Goal: Task Accomplishment & Management: Use online tool/utility

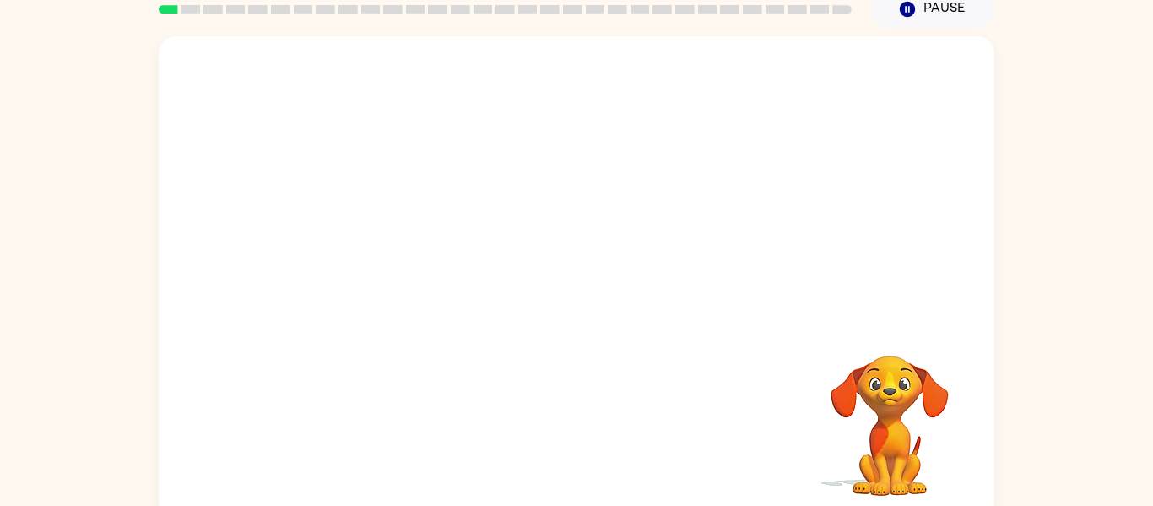
scroll to position [78, 0]
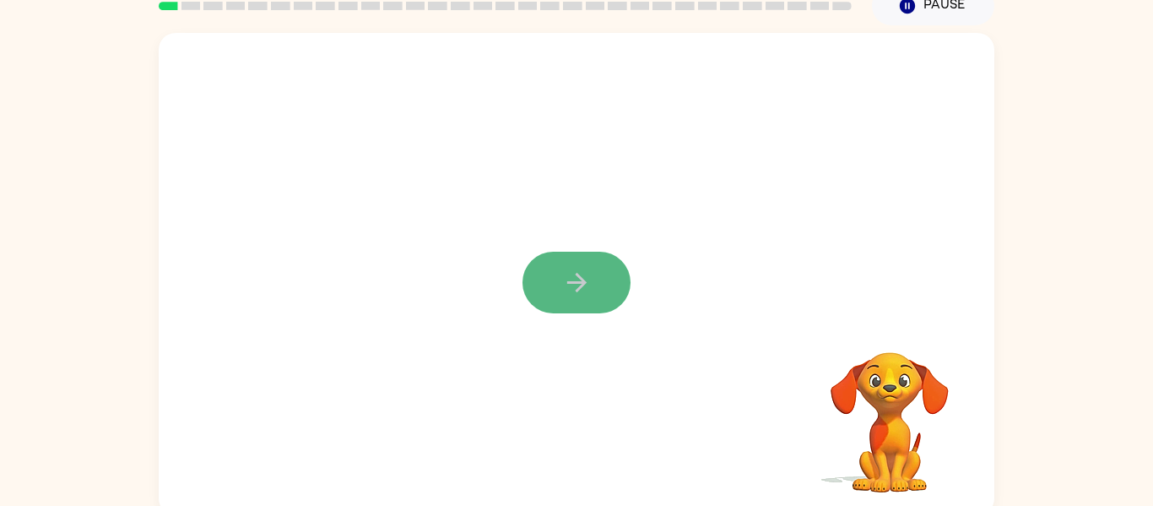
click at [587, 286] on icon "button" at bounding box center [577, 283] width 30 height 30
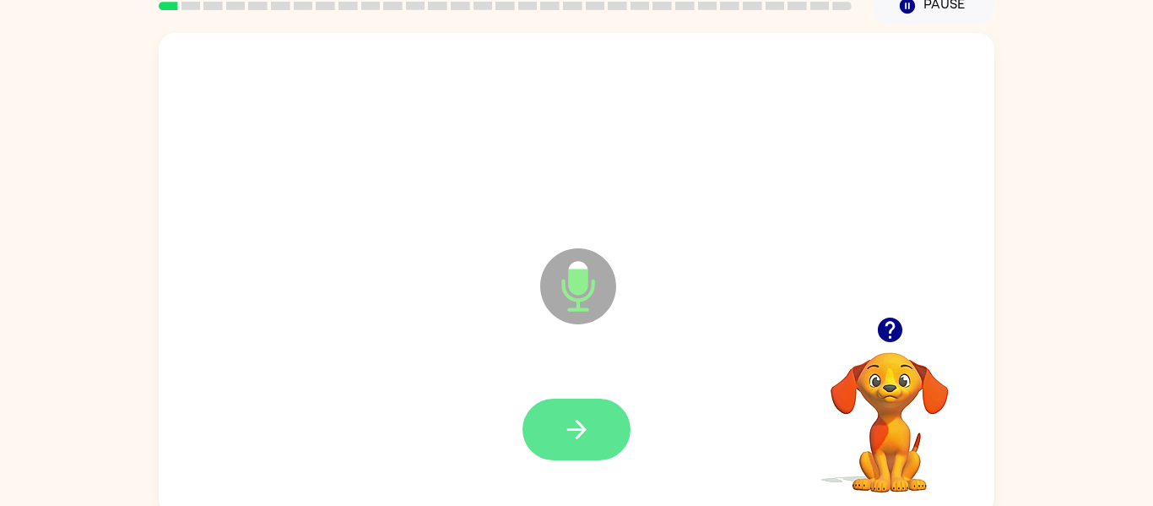
click at [587, 420] on icon "button" at bounding box center [577, 429] width 30 height 30
click at [590, 434] on icon "button" at bounding box center [577, 429] width 30 height 30
click at [596, 430] on button "button" at bounding box center [576, 429] width 108 height 62
click at [596, 431] on button "button" at bounding box center [576, 429] width 108 height 62
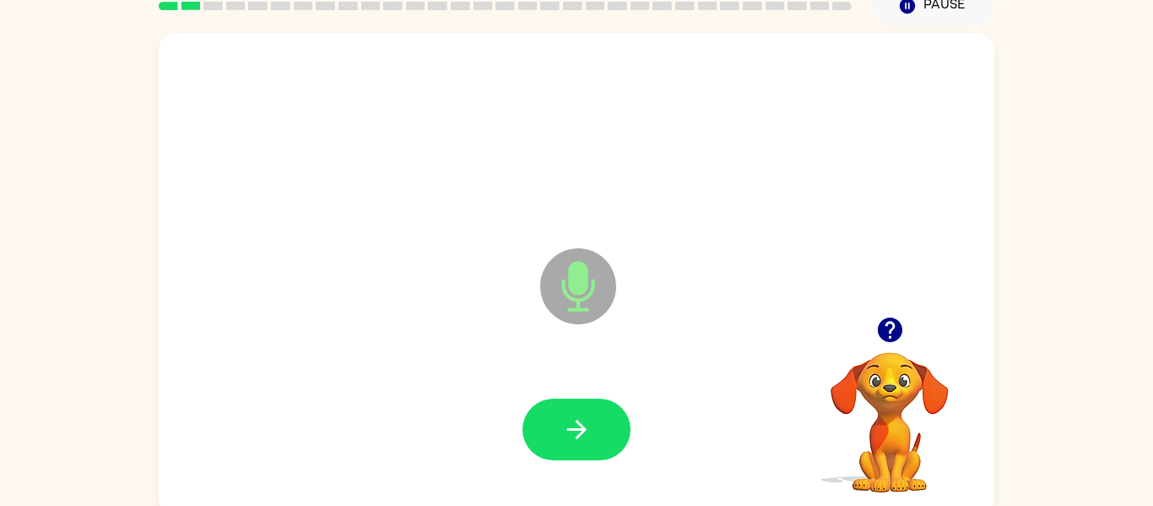
click at [596, 431] on button "button" at bounding box center [576, 429] width 108 height 62
click at [593, 433] on button "button" at bounding box center [576, 429] width 108 height 62
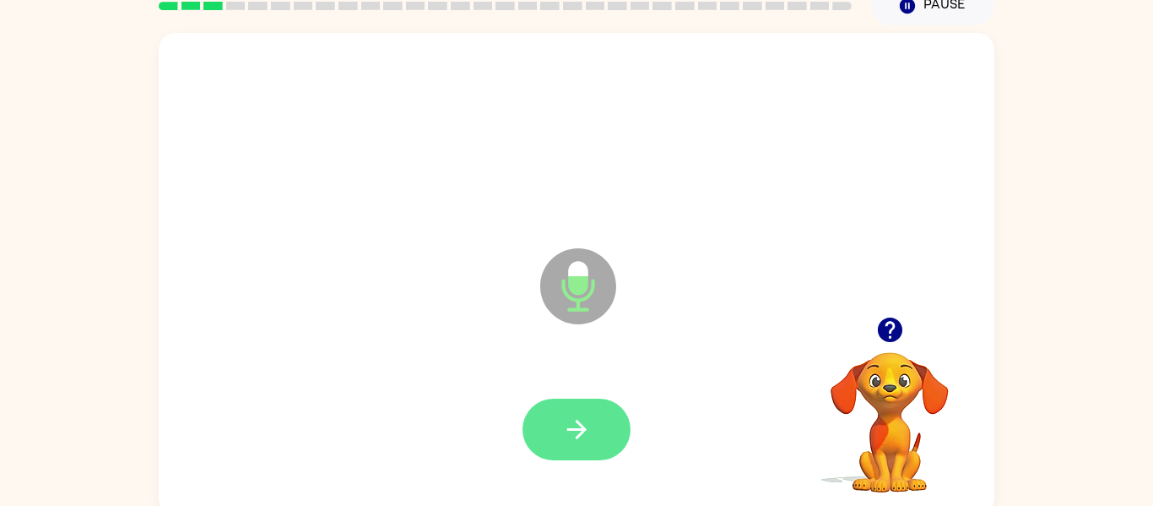
click at [568, 422] on icon "button" at bounding box center [577, 429] width 30 height 30
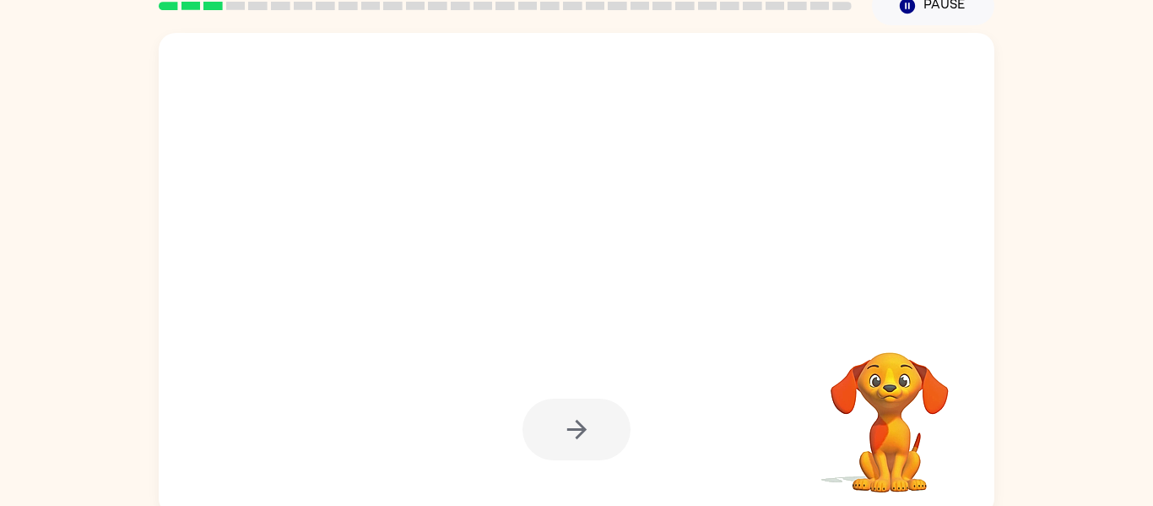
scroll to position [88, 0]
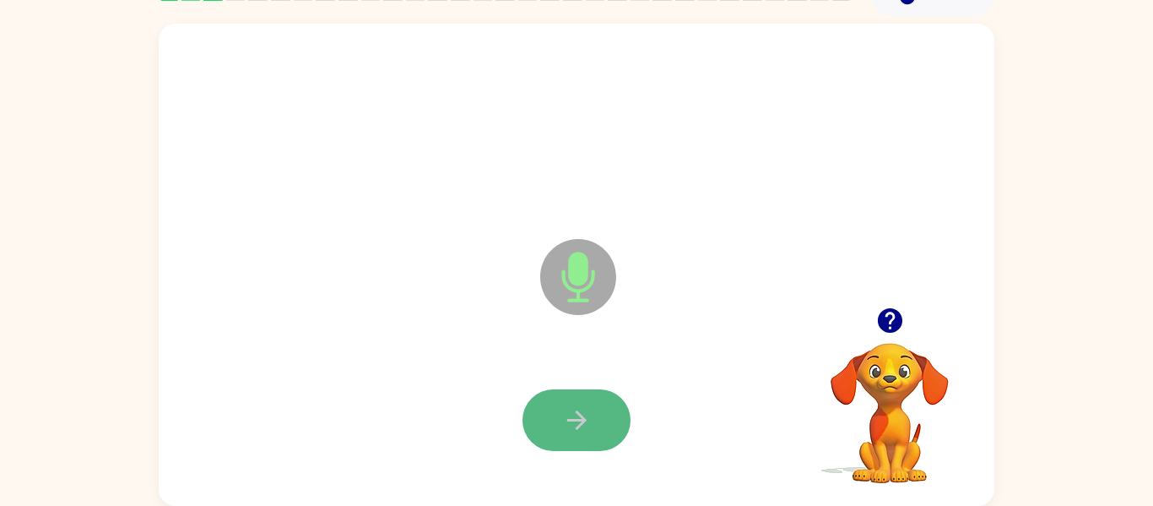
click at [568, 422] on icon "button" at bounding box center [577, 420] width 30 height 30
click at [888, 324] on icon "button" at bounding box center [889, 320] width 24 height 24
click at [616, 415] on button "button" at bounding box center [576, 420] width 108 height 62
click at [597, 446] on button "button" at bounding box center [576, 420] width 108 height 62
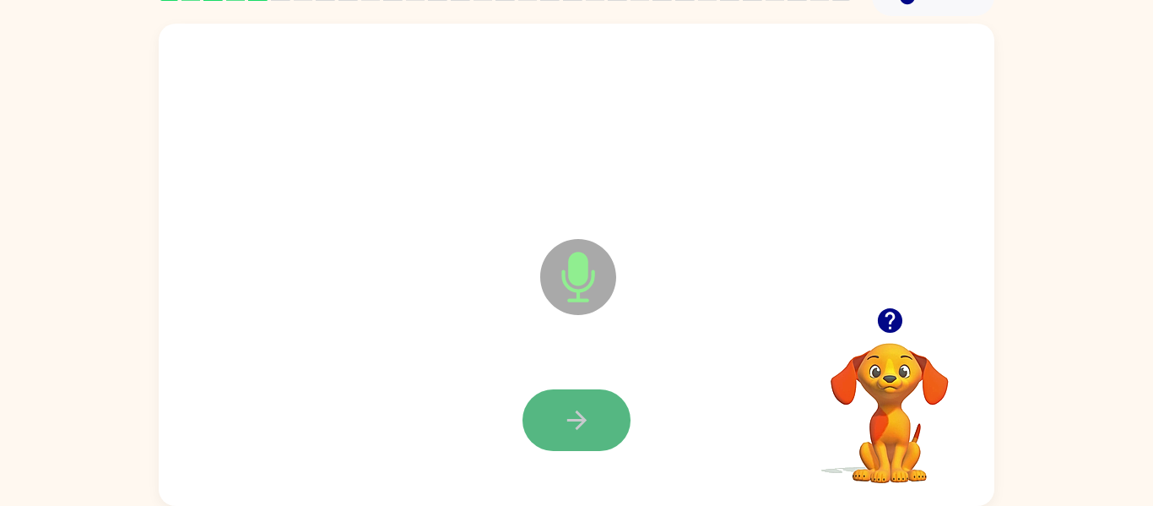
click at [598, 446] on button "button" at bounding box center [576, 420] width 108 height 62
click at [1152, 217] on div "Microphone The Microphone is here when it is your turn to talk Your browser mus…" at bounding box center [576, 261] width 1153 height 490
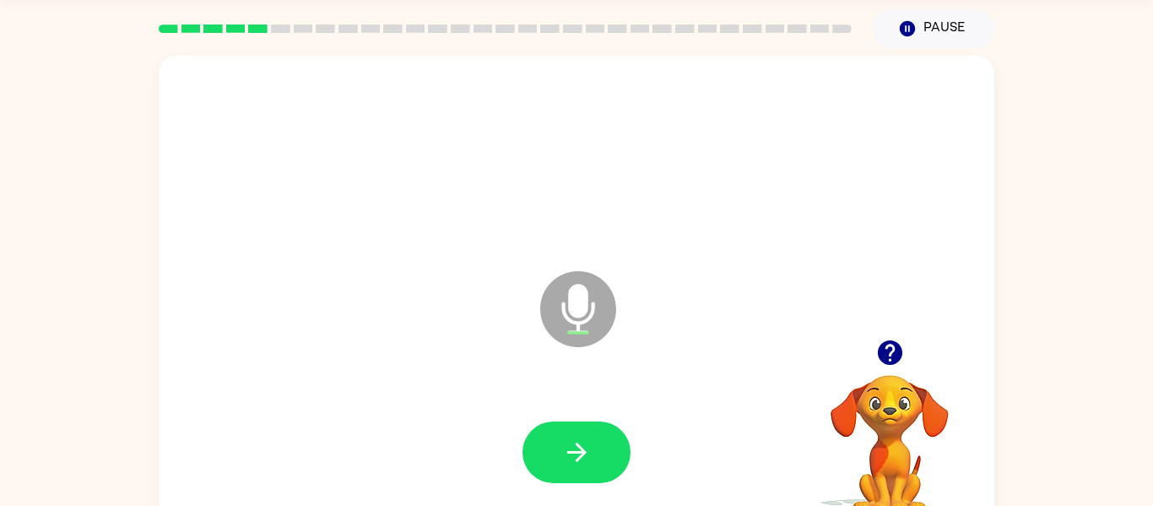
scroll to position [63, 0]
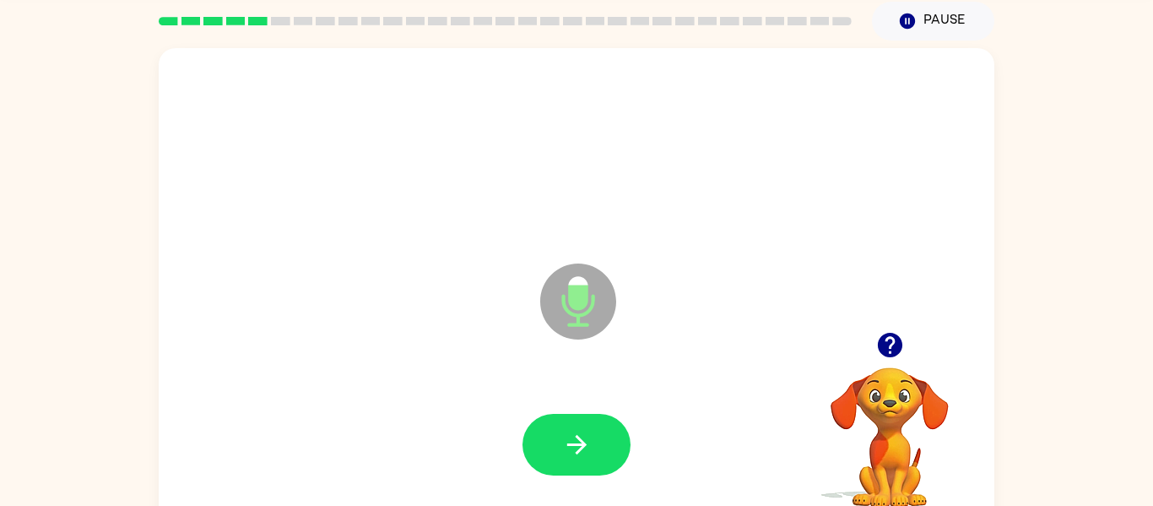
click at [891, 344] on icon "button" at bounding box center [890, 345] width 30 height 30
click at [576, 461] on button "button" at bounding box center [576, 445] width 108 height 62
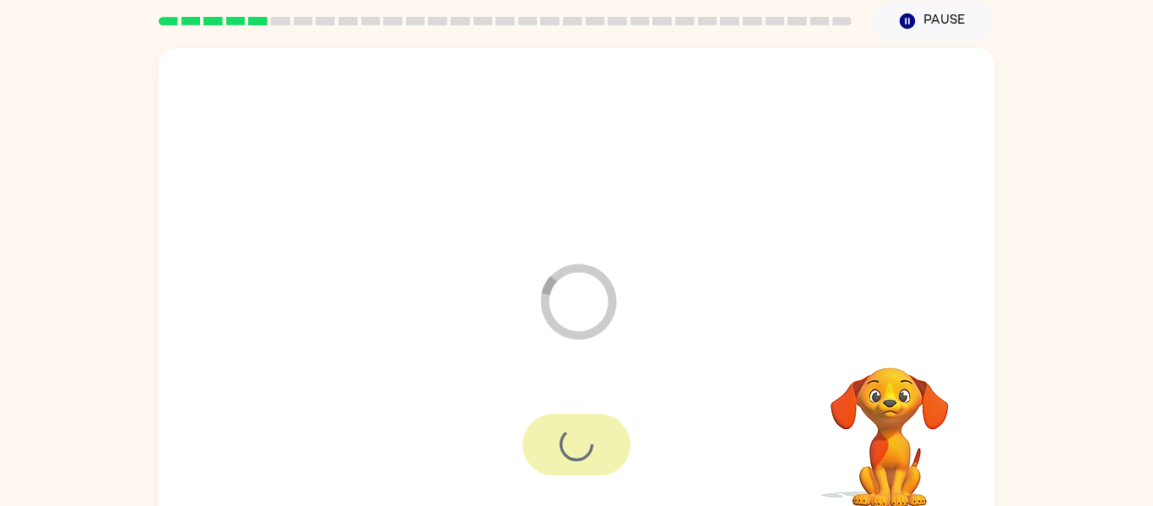
click at [576, 461] on div at bounding box center [576, 445] width 108 height 62
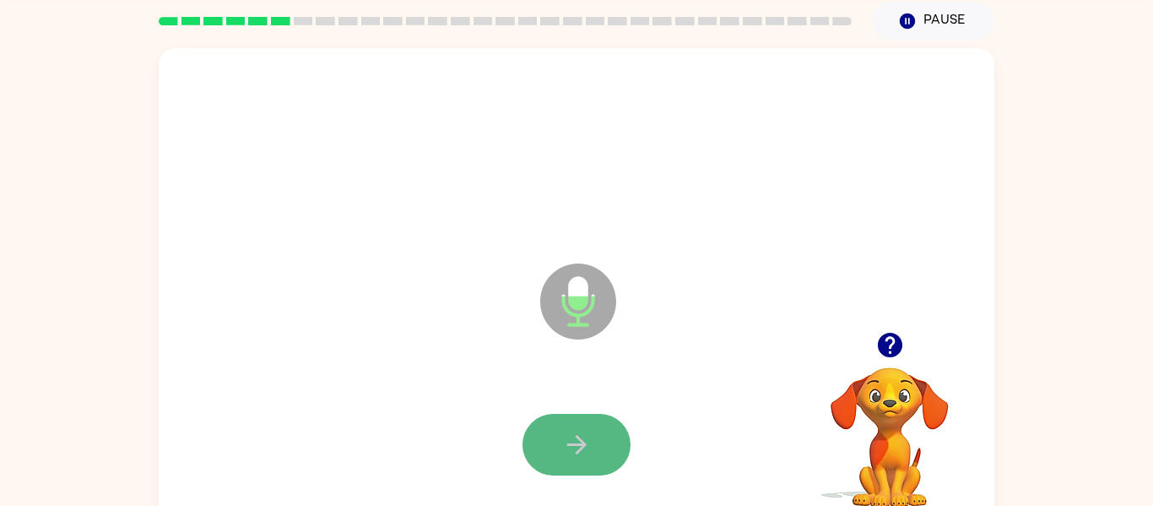
click at [579, 471] on button "button" at bounding box center [576, 445] width 108 height 62
click at [582, 465] on button "button" at bounding box center [576, 445] width 108 height 62
click at [597, 452] on button "button" at bounding box center [576, 445] width 108 height 62
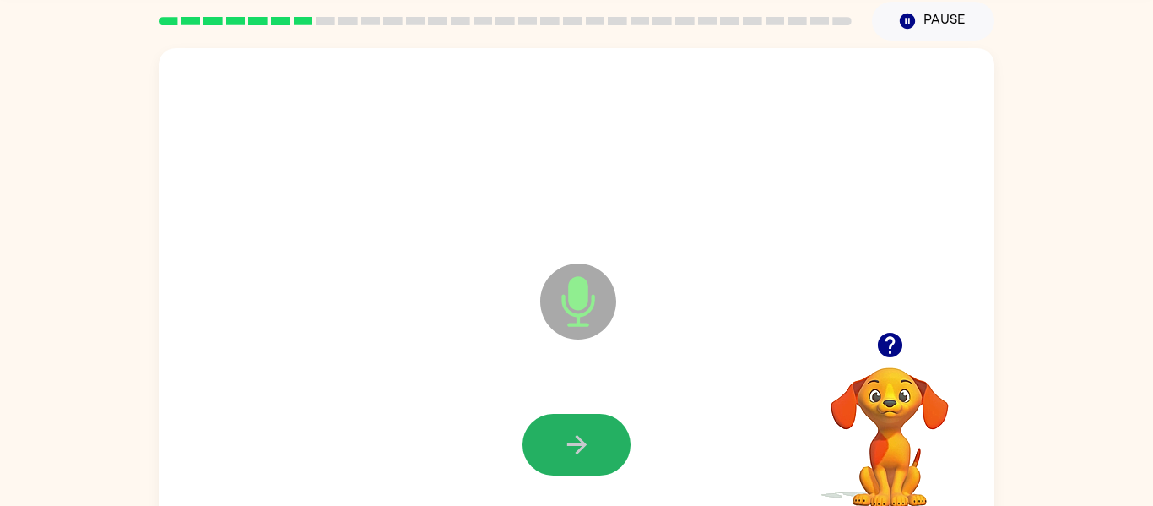
click at [597, 452] on button "button" at bounding box center [576, 445] width 108 height 62
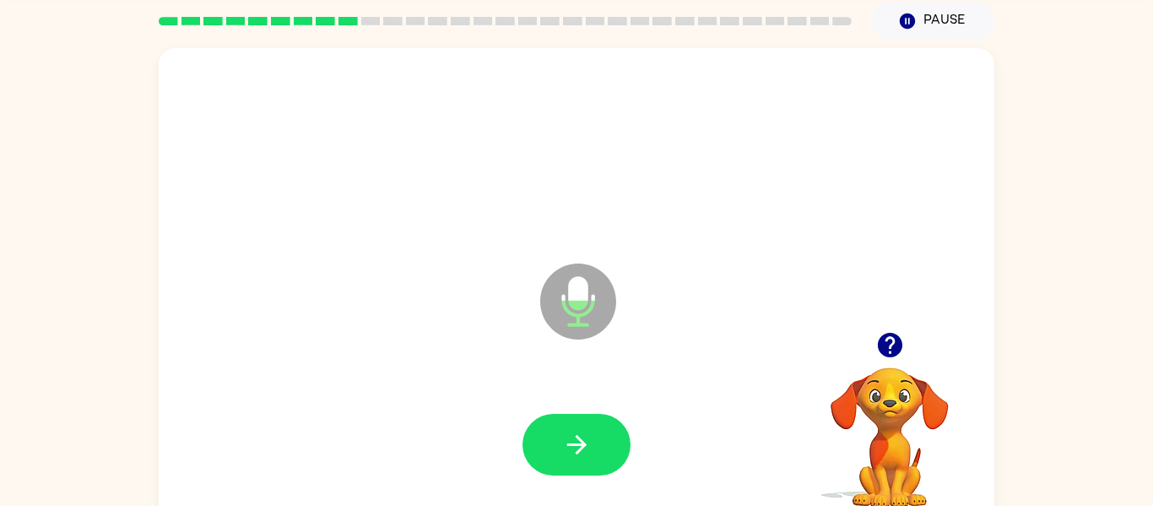
click at [597, 452] on button "button" at bounding box center [576, 445] width 108 height 62
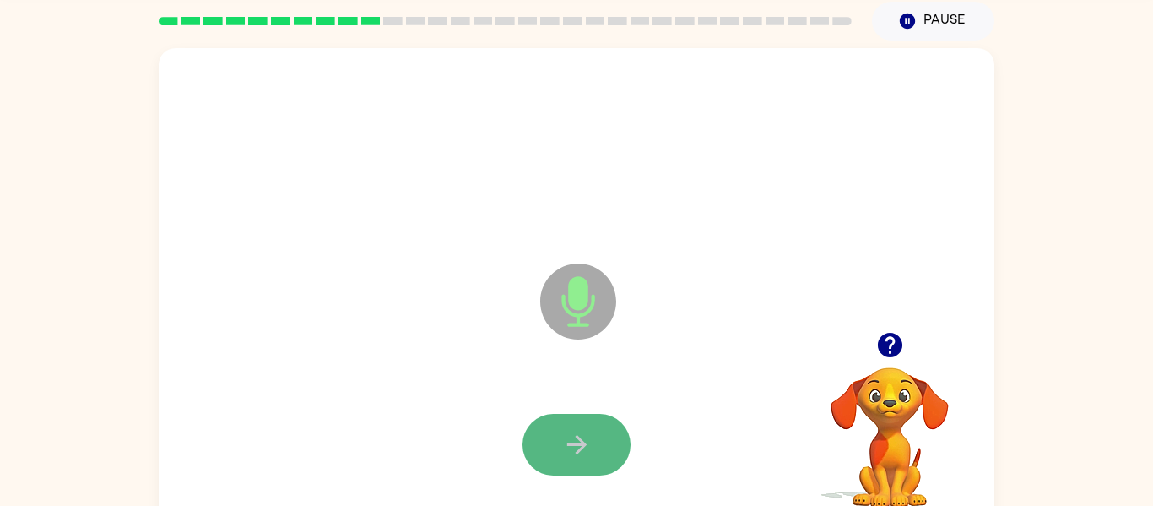
click at [597, 452] on button "button" at bounding box center [576, 445] width 108 height 62
click at [597, 454] on button "button" at bounding box center [576, 445] width 108 height 62
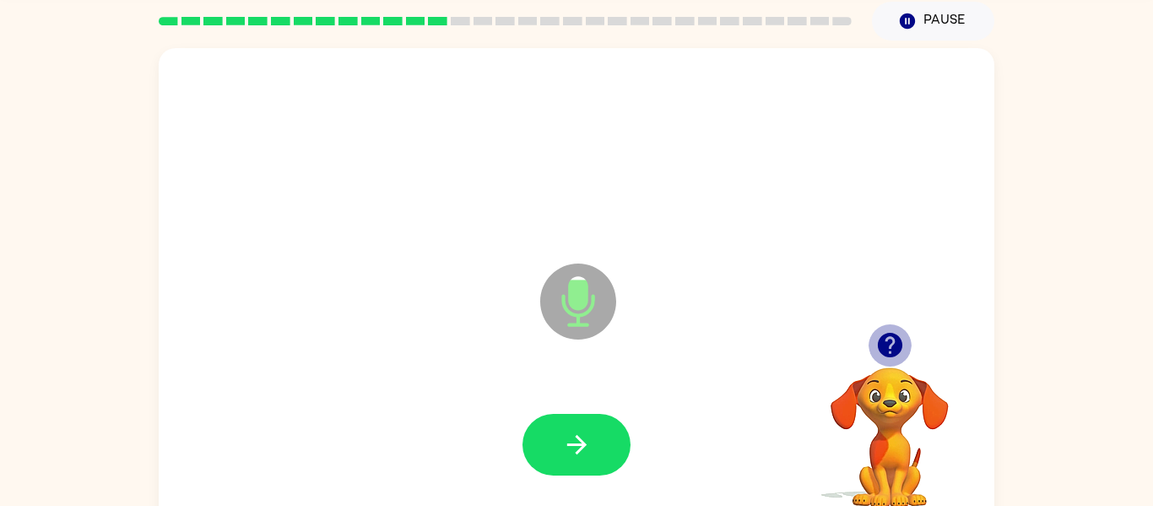
click at [885, 344] on icon "button" at bounding box center [889, 345] width 24 height 24
click at [546, 454] on button "button" at bounding box center [576, 445] width 108 height 62
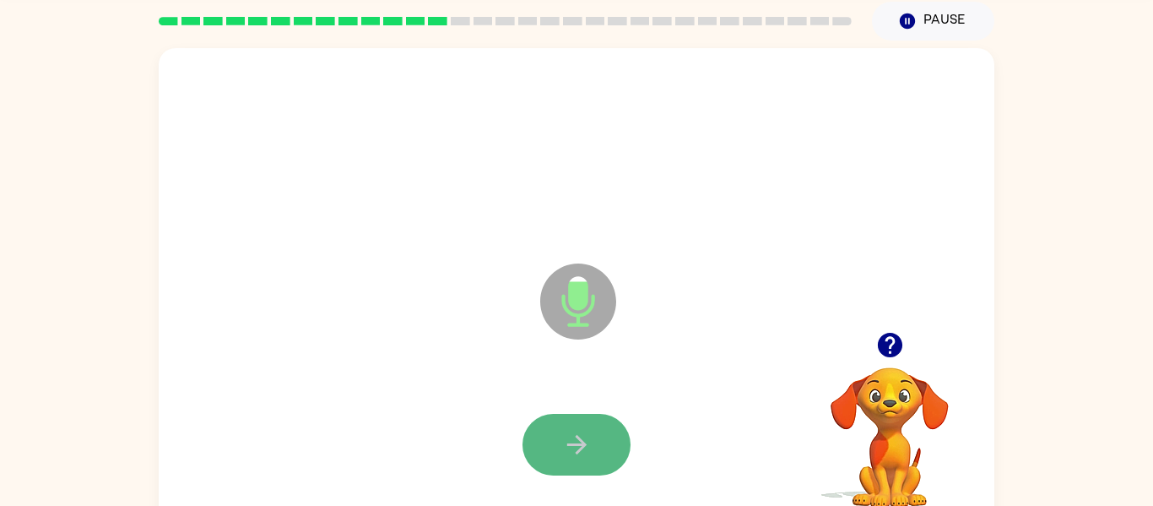
click at [546, 457] on button "button" at bounding box center [576, 445] width 108 height 62
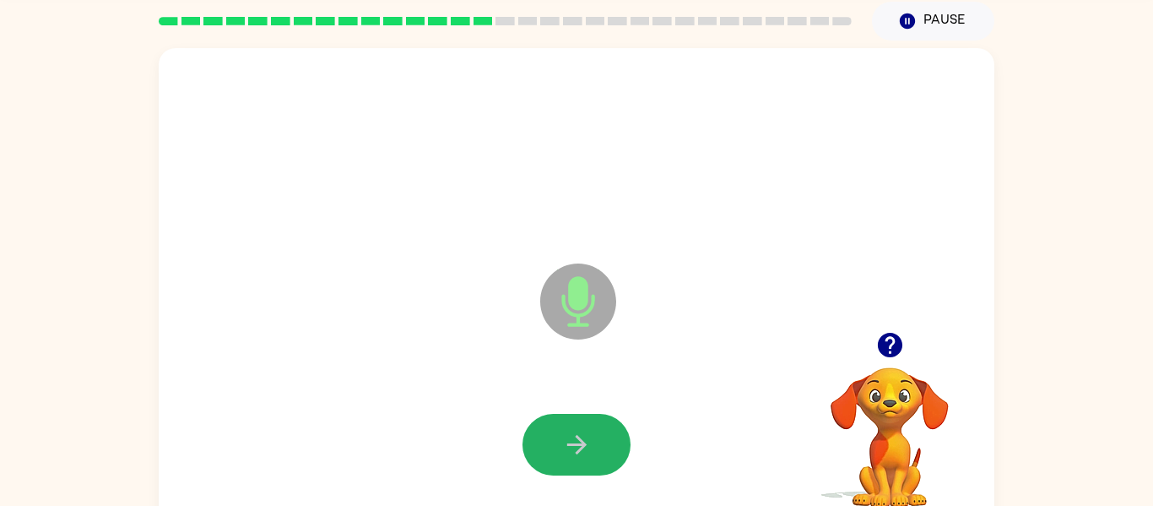
click at [546, 457] on button "button" at bounding box center [576, 445] width 108 height 62
click at [547, 458] on button "button" at bounding box center [576, 445] width 108 height 62
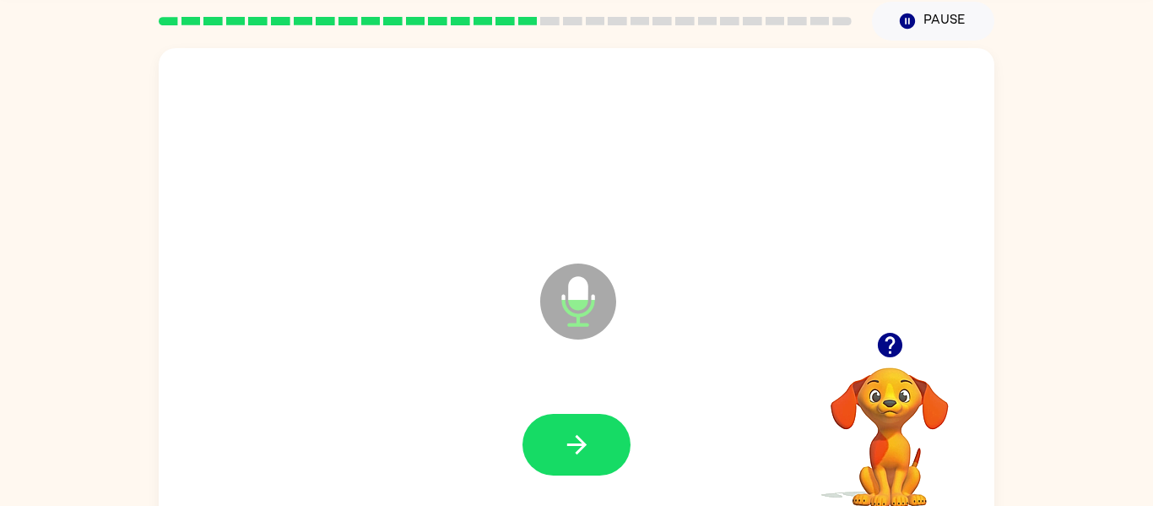
click at [547, 458] on button "button" at bounding box center [576, 445] width 108 height 62
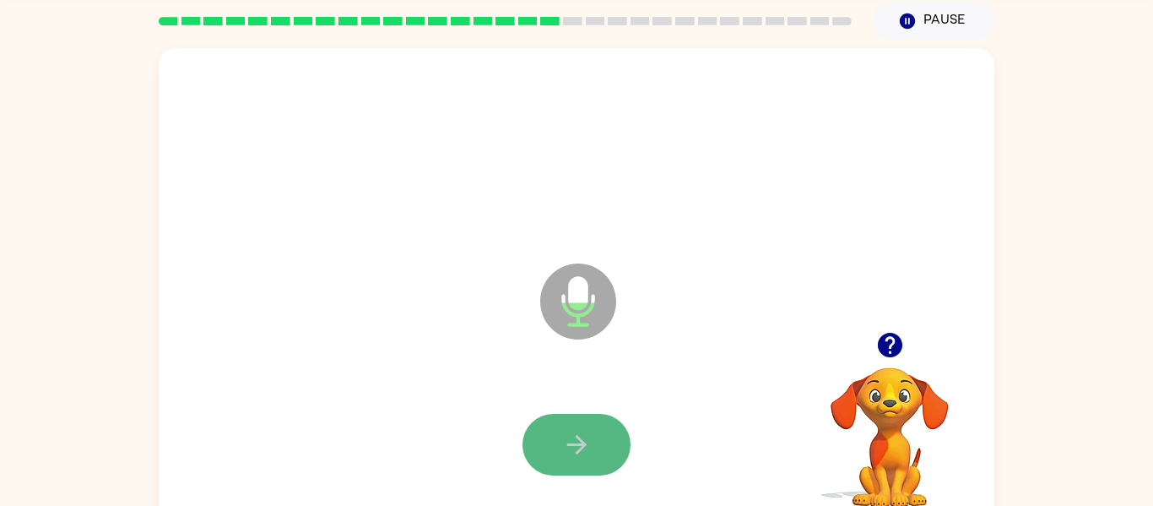
click at [549, 459] on button "button" at bounding box center [576, 445] width 108 height 62
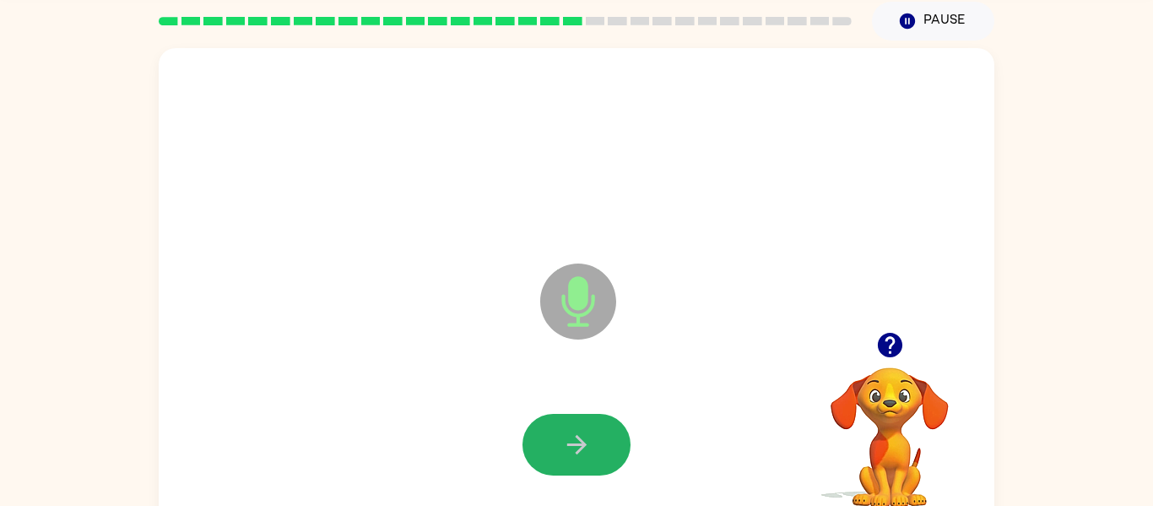
click at [549, 459] on button "button" at bounding box center [576, 445] width 108 height 62
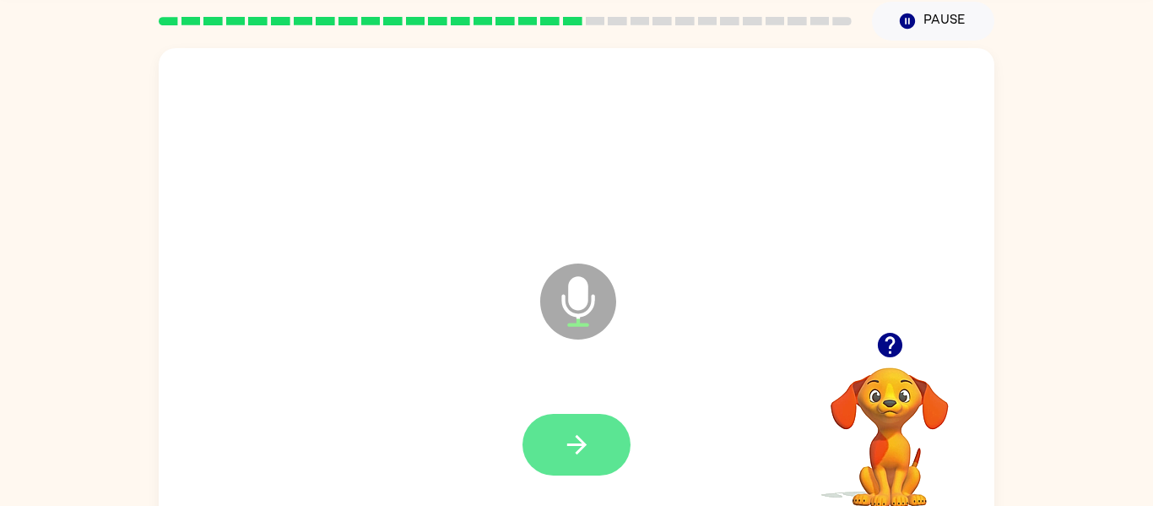
click at [550, 460] on button "button" at bounding box center [576, 445] width 108 height 62
click at [551, 460] on button "button" at bounding box center [576, 445] width 108 height 62
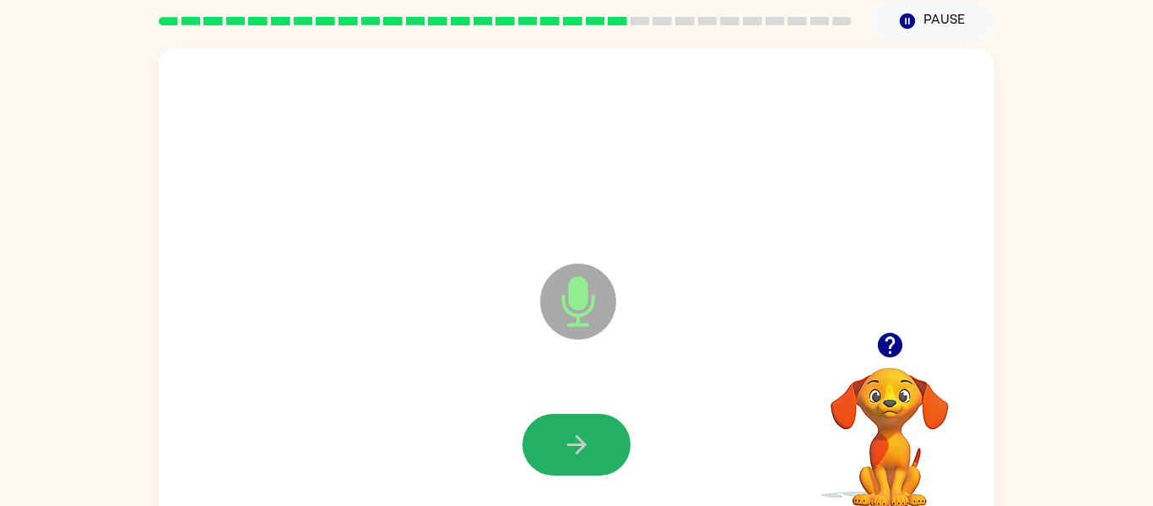
click at [551, 460] on button "button" at bounding box center [576, 445] width 108 height 62
click at [551, 461] on button "button" at bounding box center [576, 445] width 108 height 62
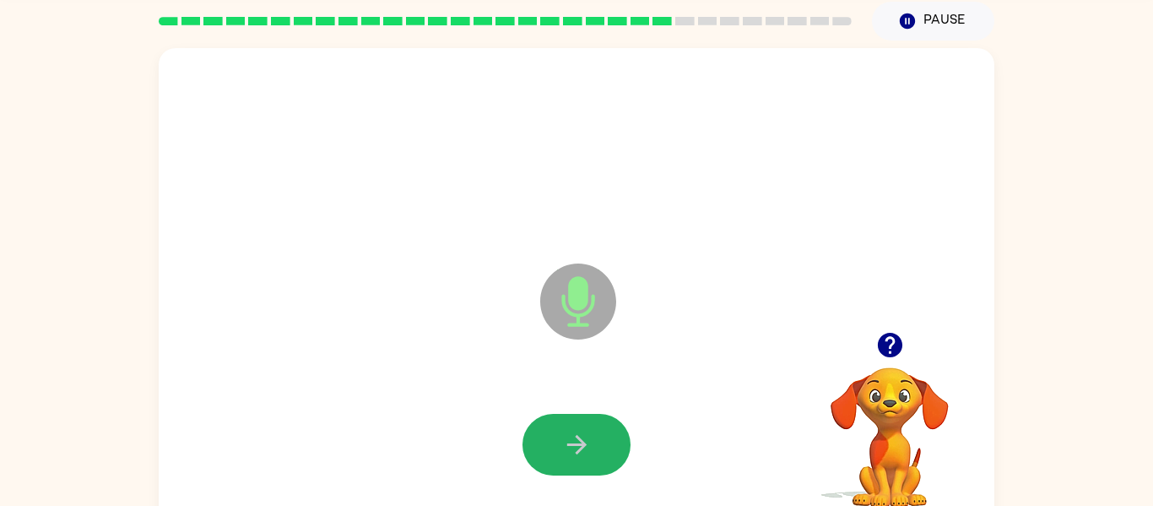
click at [551, 461] on button "button" at bounding box center [576, 445] width 108 height 62
click at [552, 460] on button "button" at bounding box center [576, 445] width 108 height 62
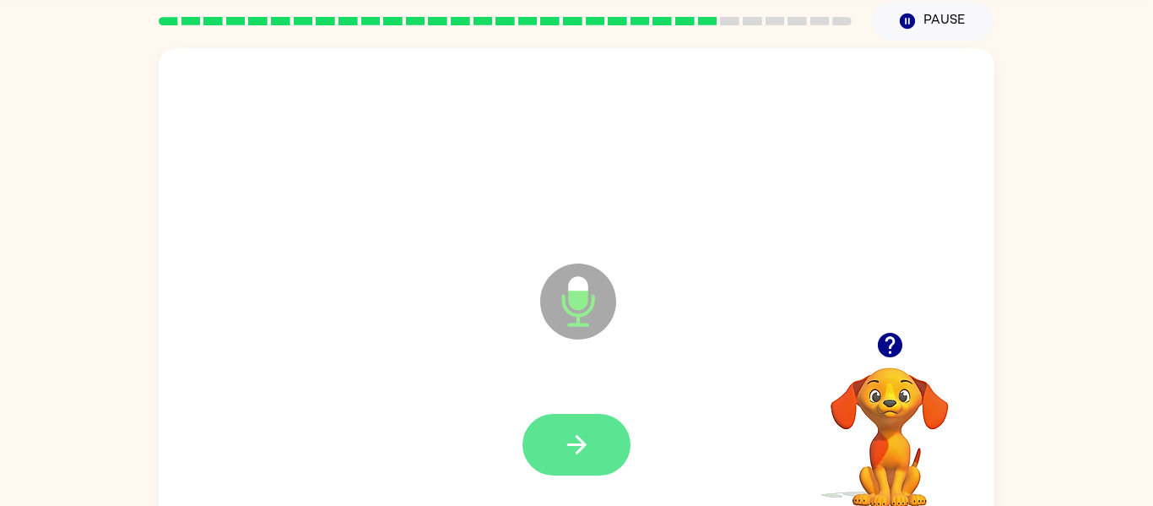
click at [555, 457] on button "button" at bounding box center [576, 445] width 108 height 62
click at [556, 457] on button "button" at bounding box center [576, 445] width 108 height 62
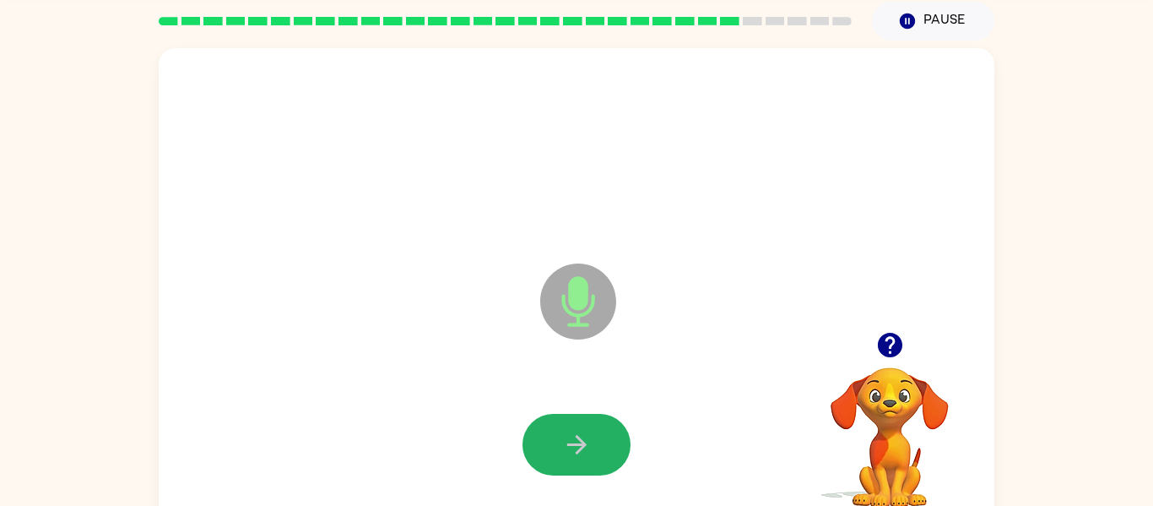
click at [556, 457] on button "button" at bounding box center [576, 445] width 108 height 62
click at [891, 348] on icon "button" at bounding box center [889, 345] width 24 height 24
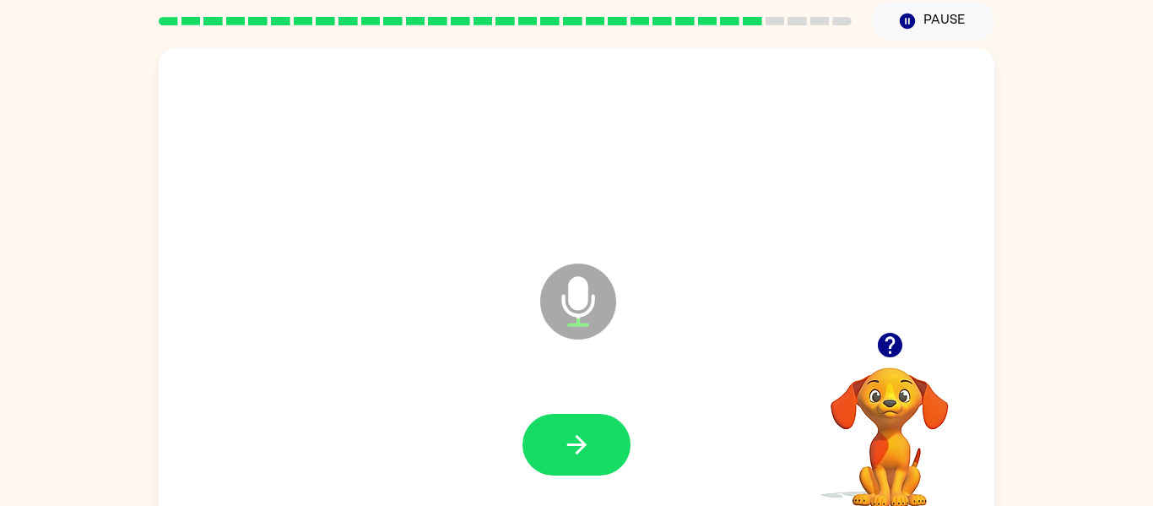
click at [891, 348] on icon "button" at bounding box center [889, 345] width 24 height 24
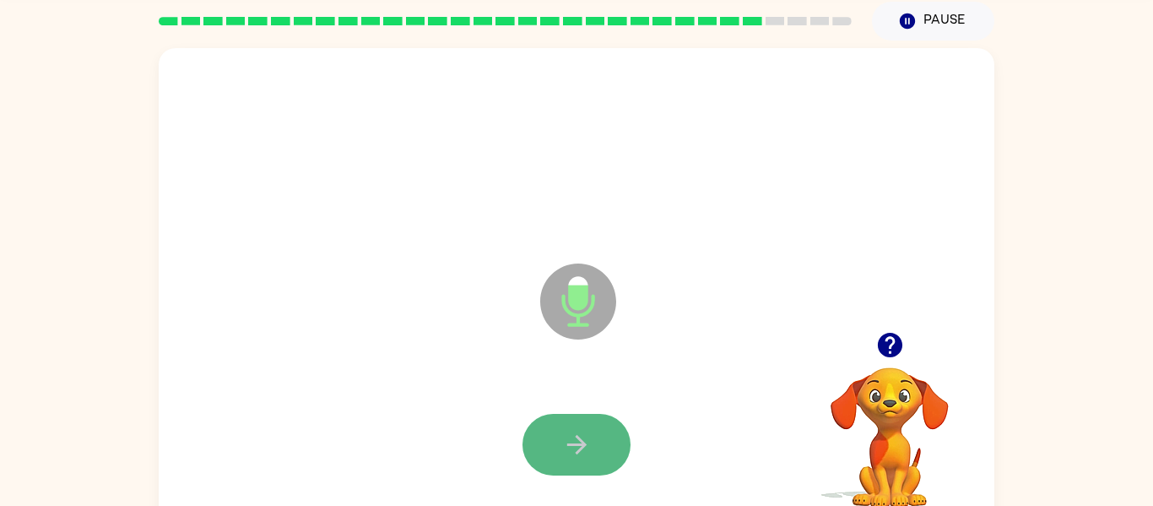
click at [596, 452] on button "button" at bounding box center [576, 445] width 108 height 62
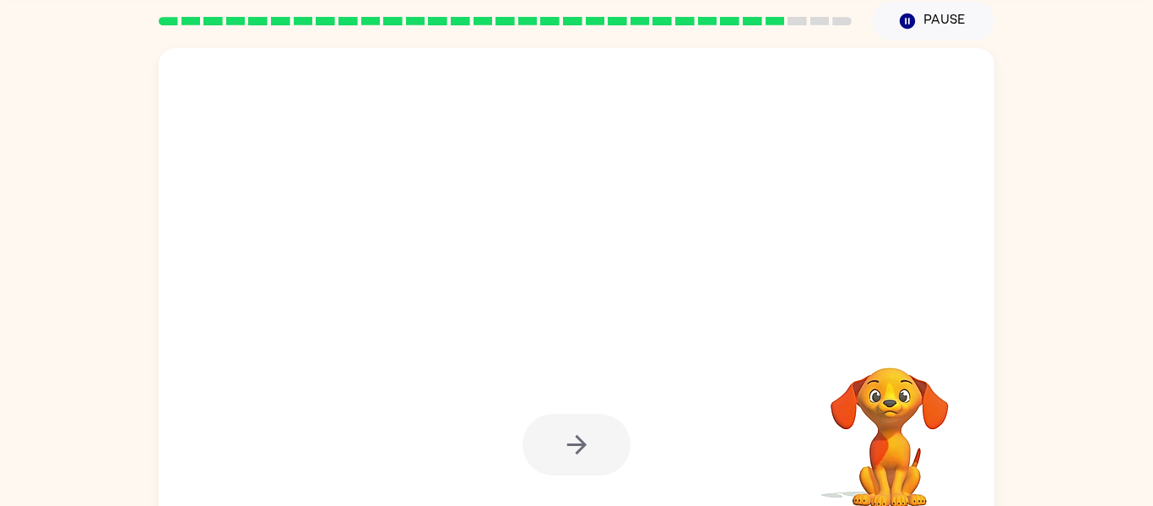
click at [596, 452] on div at bounding box center [576, 445] width 108 height 62
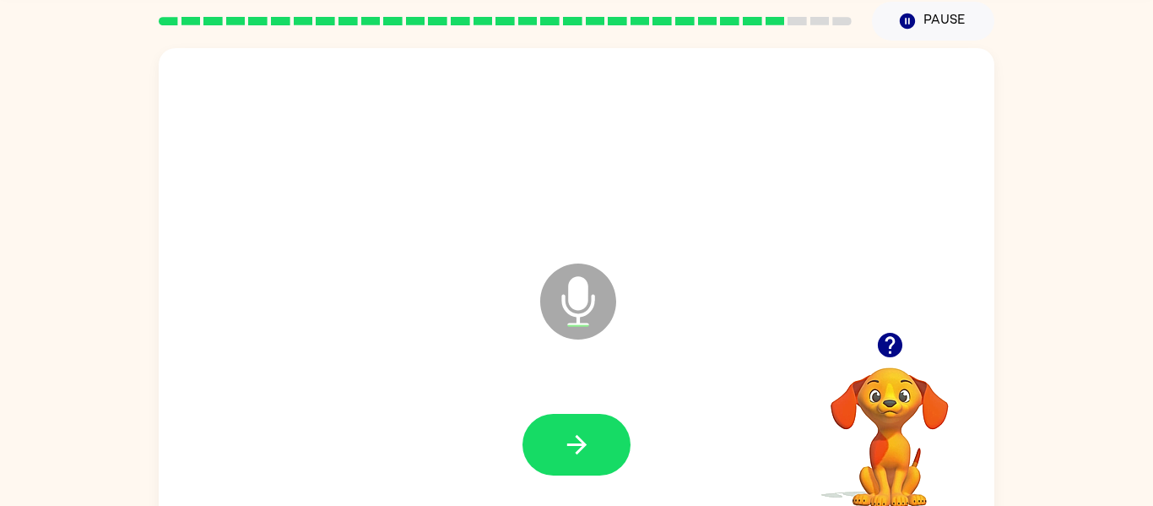
click at [596, 452] on button "button" at bounding box center [576, 445] width 108 height 62
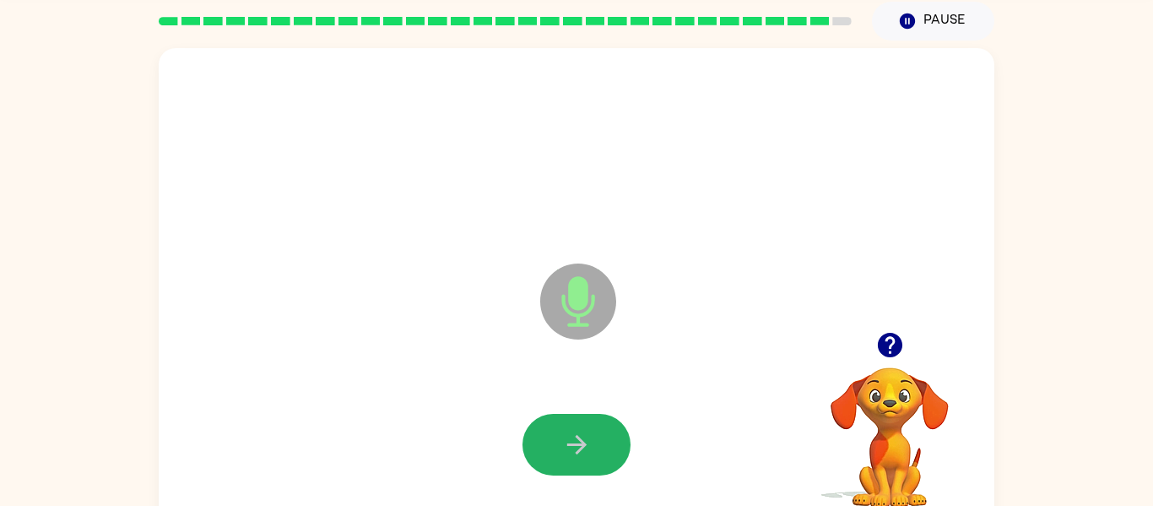
click at [596, 452] on button "button" at bounding box center [576, 445] width 108 height 62
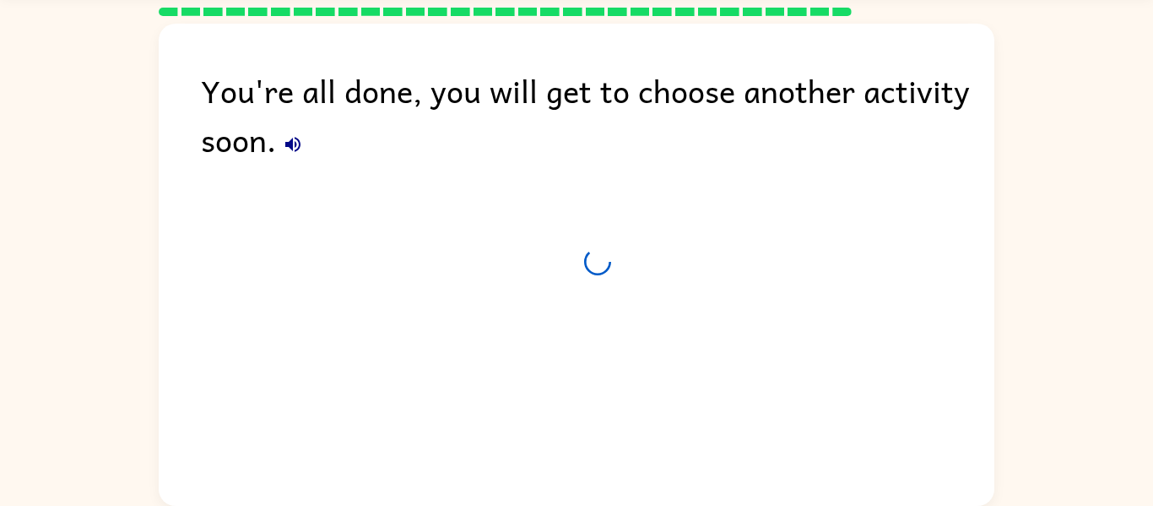
scroll to position [48, 0]
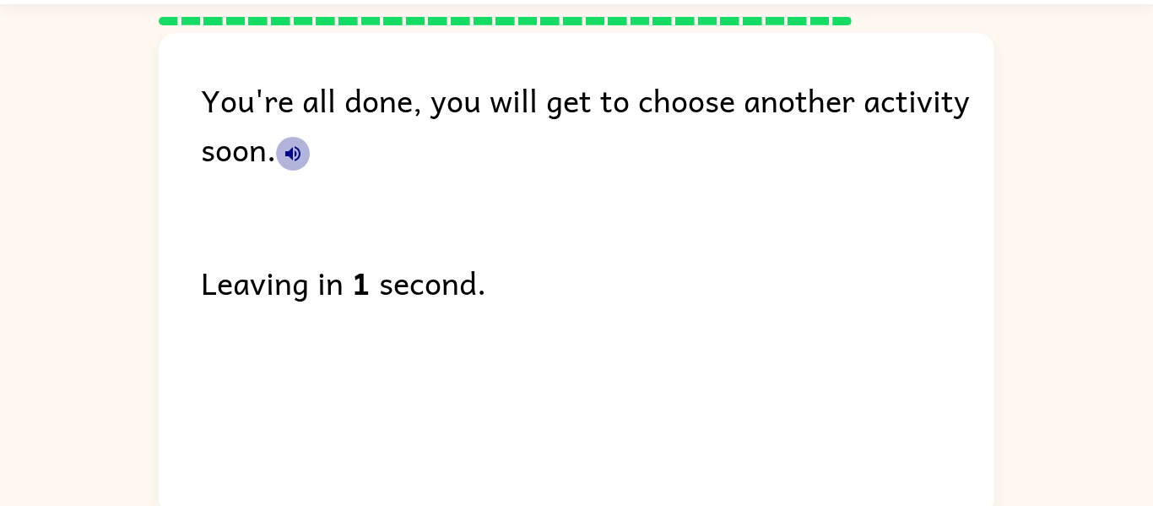
click at [297, 157] on icon "button" at bounding box center [292, 153] width 15 height 15
